Goal: Find specific page/section: Find specific page/section

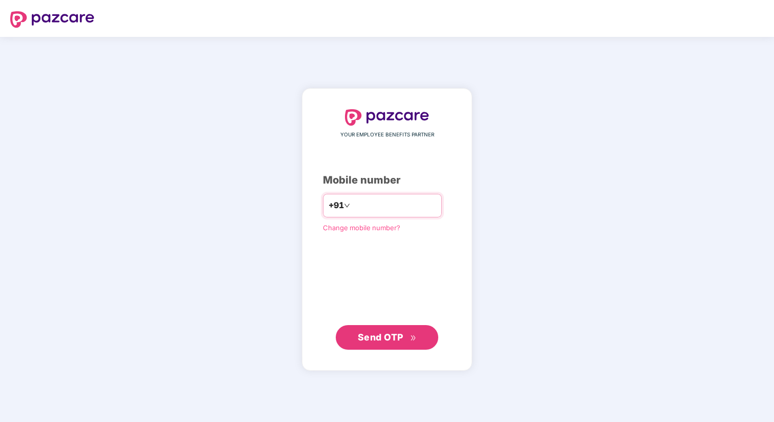
type input "**********"
click at [400, 334] on span "Send OTP" at bounding box center [381, 336] width 46 height 11
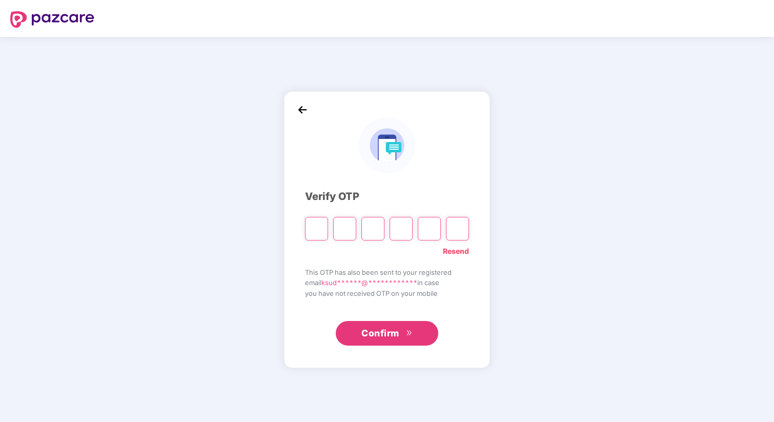
type input "*"
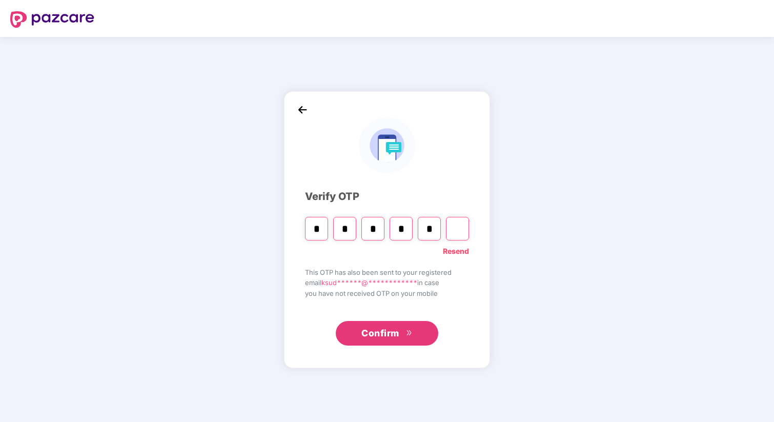
type input "*"
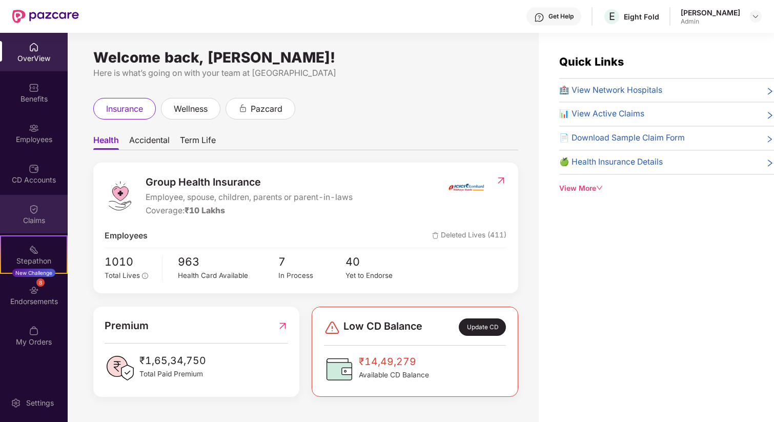
click at [22, 199] on div "Claims" at bounding box center [34, 214] width 68 height 38
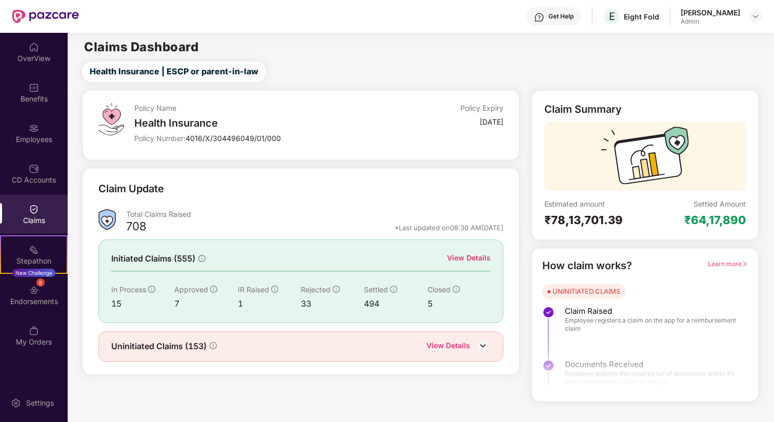
click at [42, 215] on div "Claims" at bounding box center [34, 220] width 68 height 10
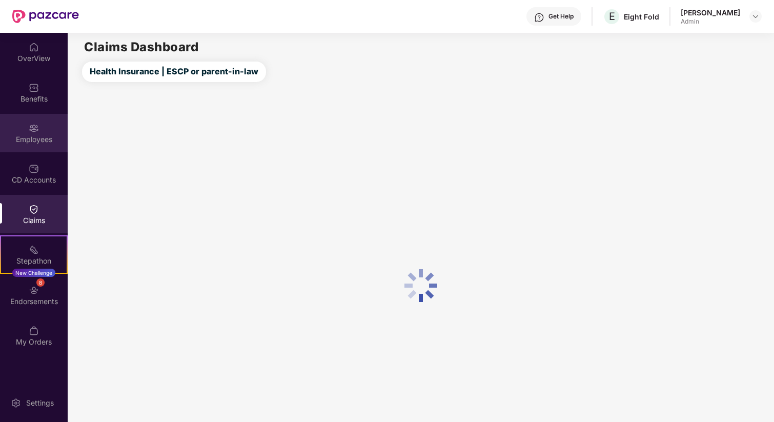
click at [43, 132] on div "Employees" at bounding box center [34, 133] width 68 height 38
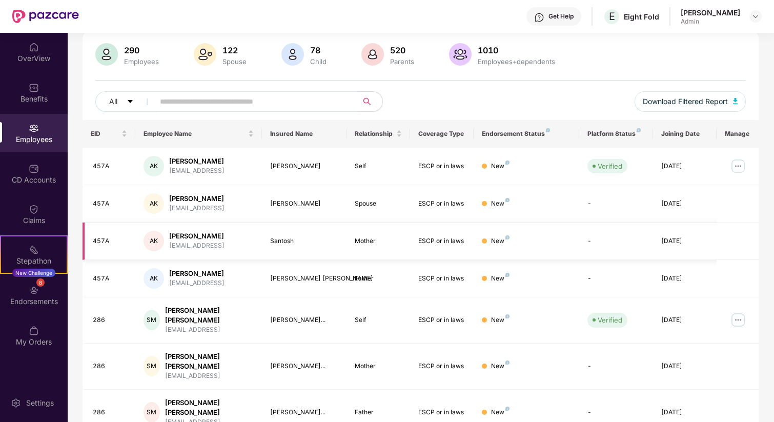
scroll to position [80, 0]
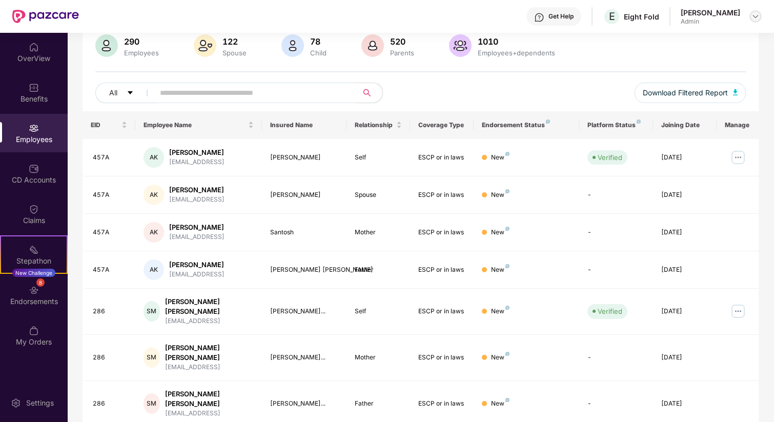
click at [757, 16] on img at bounding box center [755, 16] width 8 height 8
click at [693, 42] on div "Switch to User view" at bounding box center [707, 41] width 133 height 20
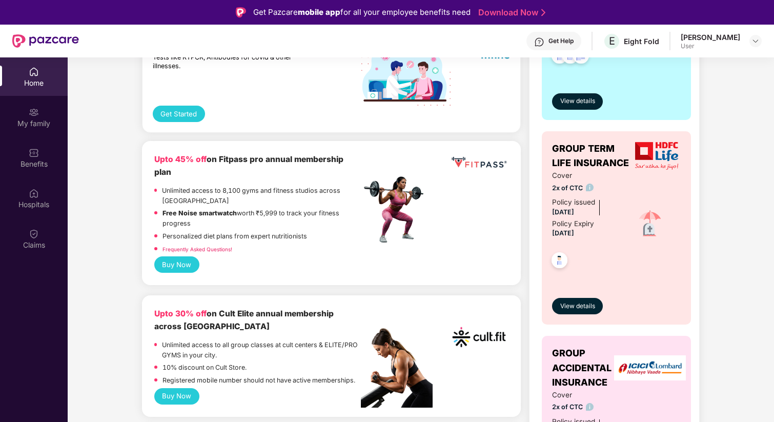
scroll to position [347, 0]
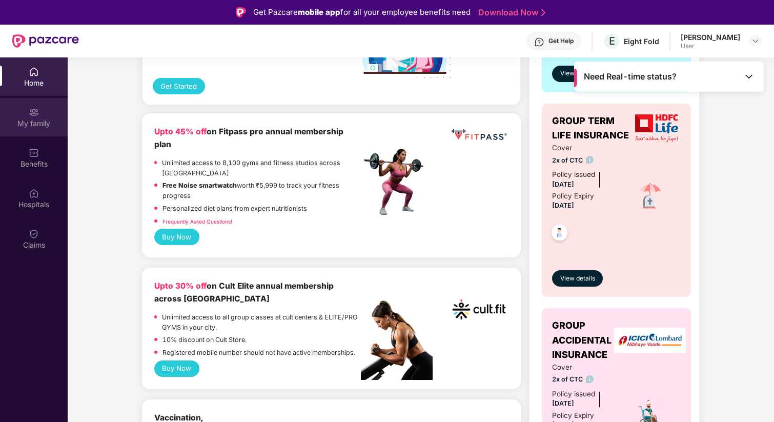
click at [43, 124] on div "My family" at bounding box center [34, 123] width 68 height 10
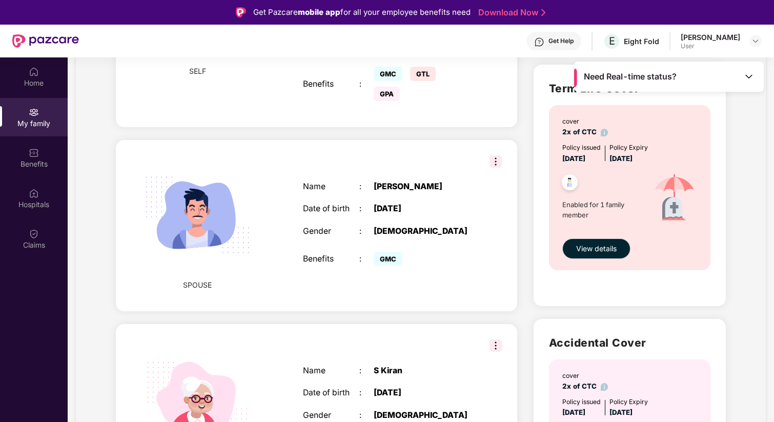
scroll to position [103, 0]
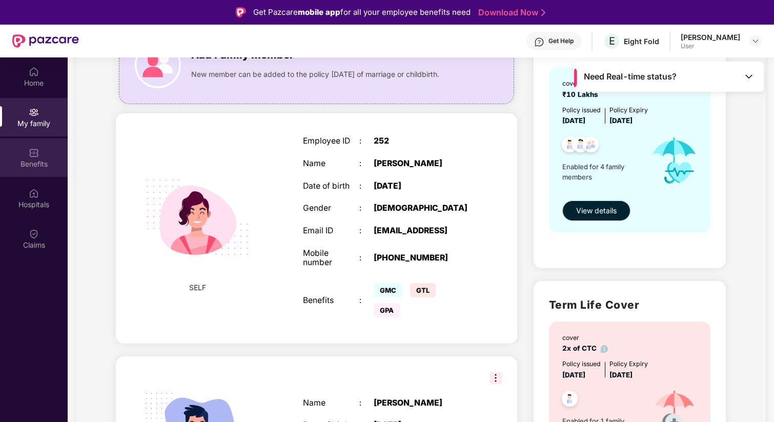
click at [24, 154] on div "Benefits" at bounding box center [34, 157] width 68 height 38
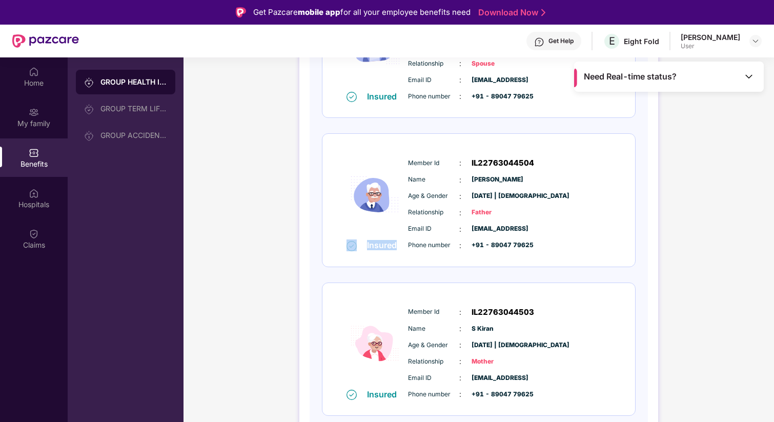
drag, startPoint x: 400, startPoint y: 245, endPoint x: 333, endPoint y: 244, distance: 67.1
click at [333, 244] on div "Insured Member Id : IL22763044504 Name : [PERSON_NAME] Age & Gender : [DATE] | …" at bounding box center [478, 200] width 313 height 133
copy div "Insured"
click at [756, 44] on img at bounding box center [755, 41] width 8 height 8
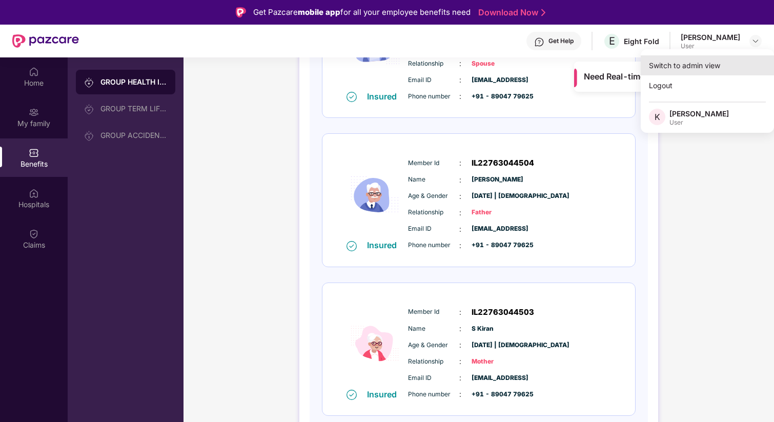
click at [671, 73] on div "Switch to admin view" at bounding box center [707, 65] width 133 height 20
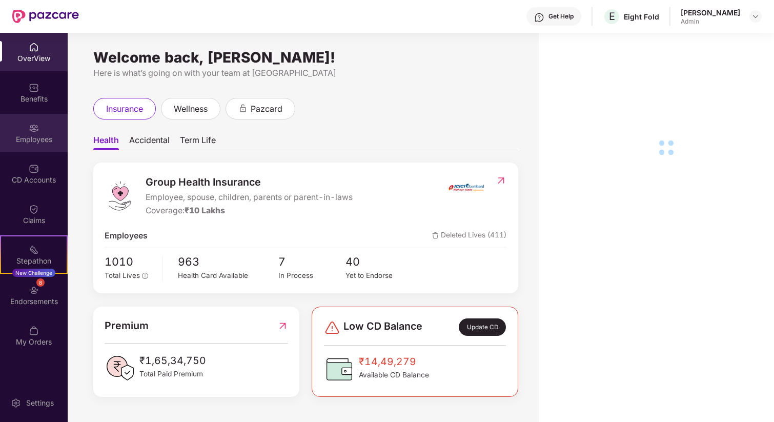
click at [53, 143] on div "Employees" at bounding box center [34, 139] width 68 height 10
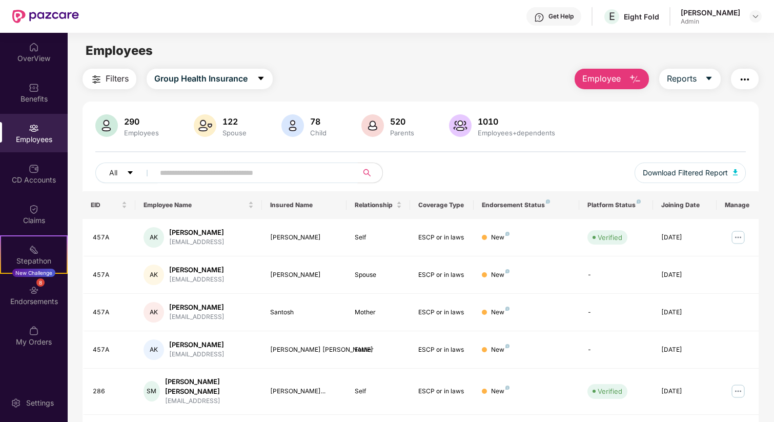
click at [185, 173] on input "text" at bounding box center [252, 172] width 184 height 15
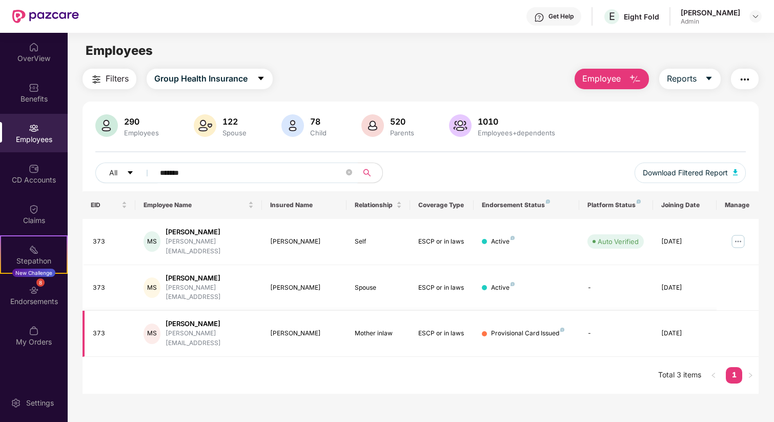
type input "*******"
